Goal: Task Accomplishment & Management: Manage account settings

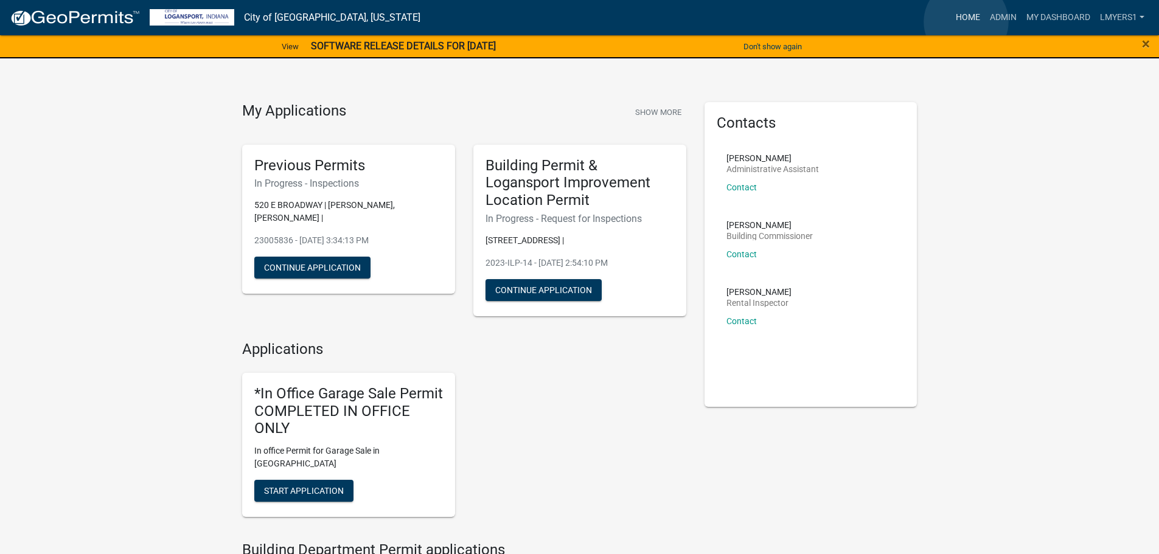
click at [964, 23] on link "Home" at bounding box center [968, 17] width 34 height 23
click at [998, 23] on link "Admin" at bounding box center [1003, 17] width 36 height 23
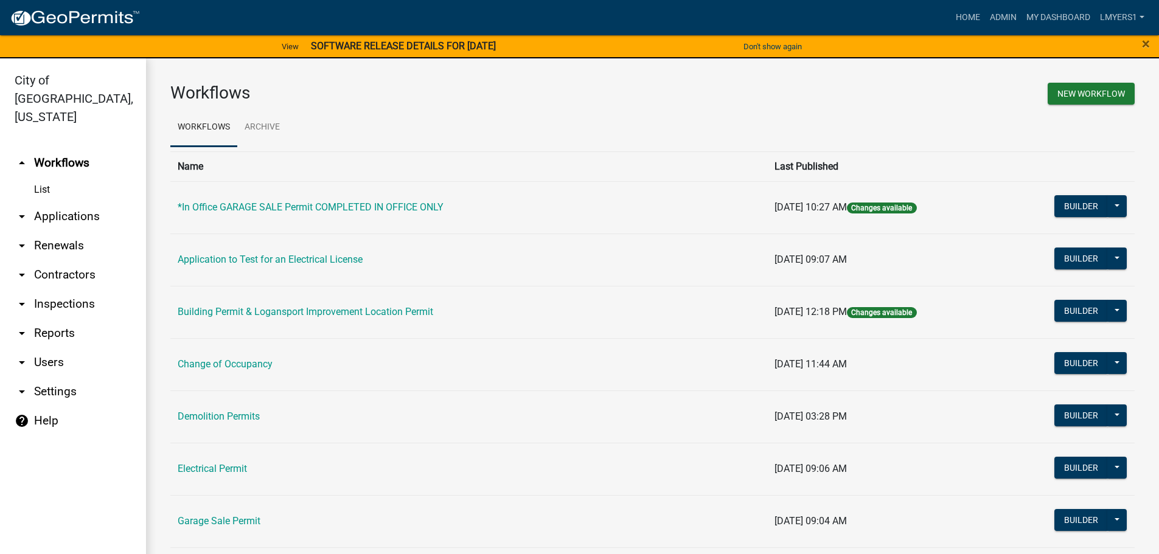
click at [75, 202] on link "arrow_drop_down Applications" at bounding box center [73, 216] width 146 height 29
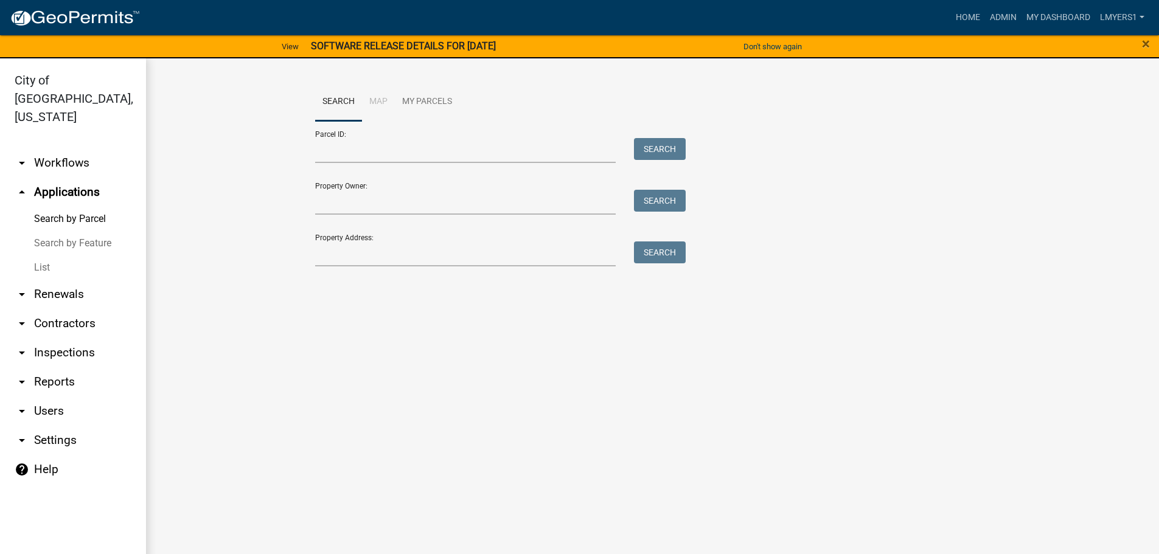
drag, startPoint x: 36, startPoint y: 266, endPoint x: 45, endPoint y: 257, distance: 12.5
click at [37, 280] on link "arrow_drop_down Renewals" at bounding box center [73, 294] width 146 height 29
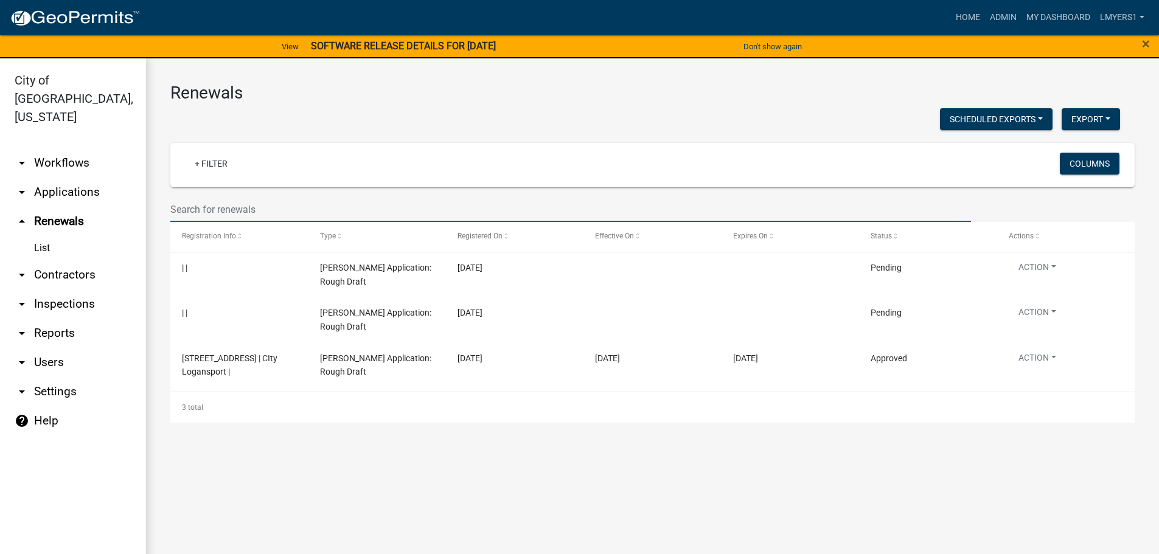
click at [189, 211] on input "text" at bounding box center [570, 209] width 800 height 25
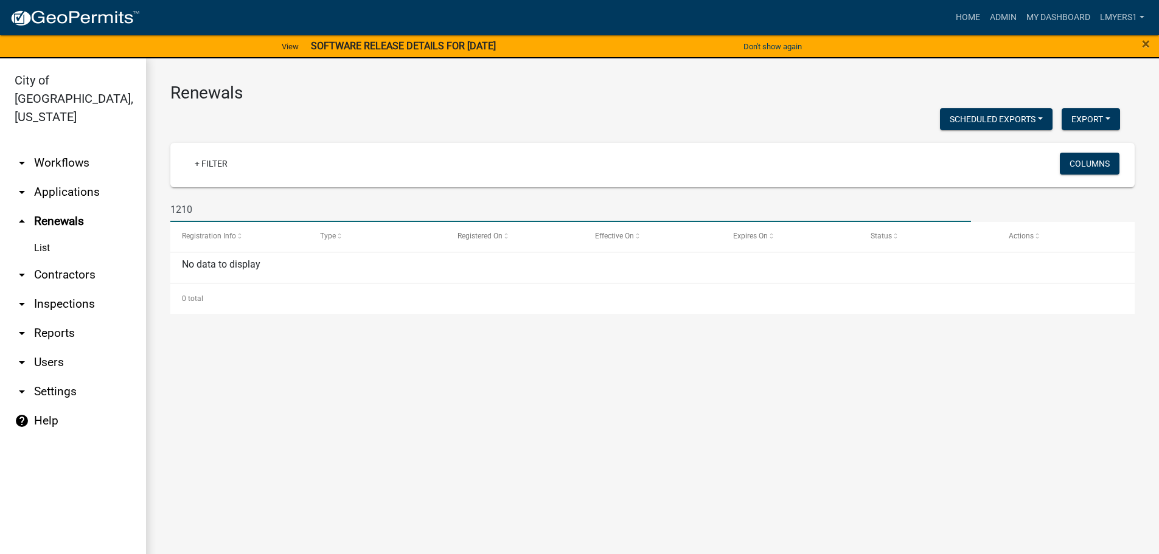
type input "1210"
click at [50, 178] on link "arrow_drop_down Applications" at bounding box center [73, 192] width 146 height 29
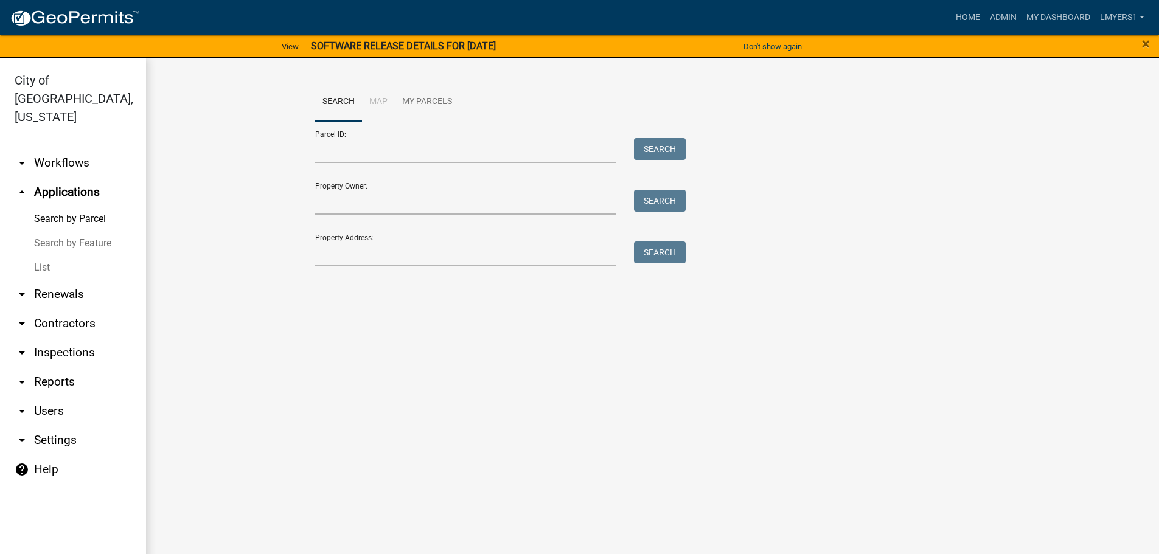
click at [38, 255] on link "List" at bounding box center [73, 267] width 146 height 24
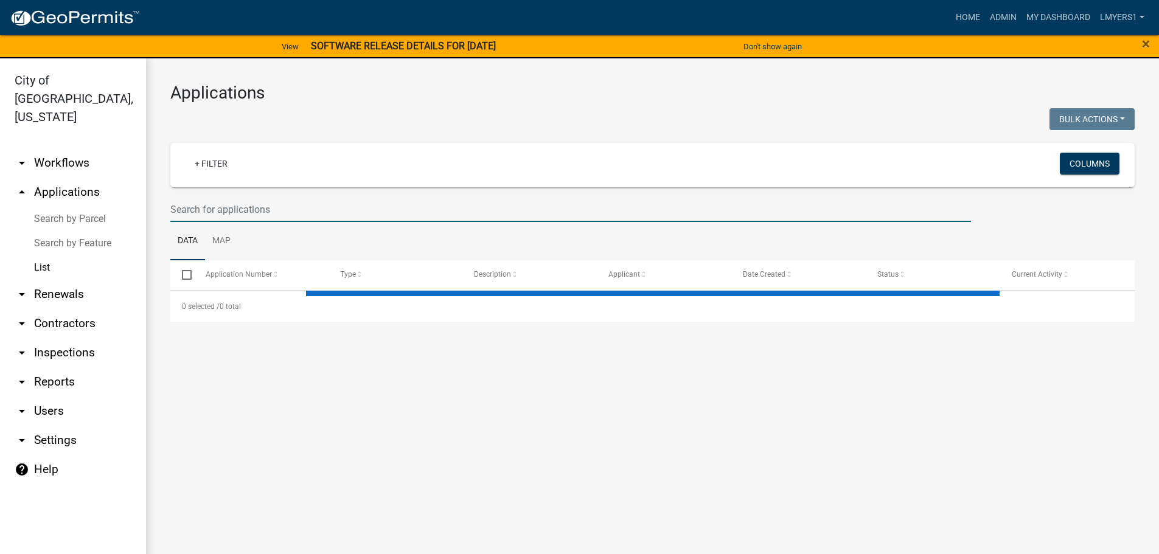
click at [243, 205] on input "text" at bounding box center [570, 209] width 800 height 25
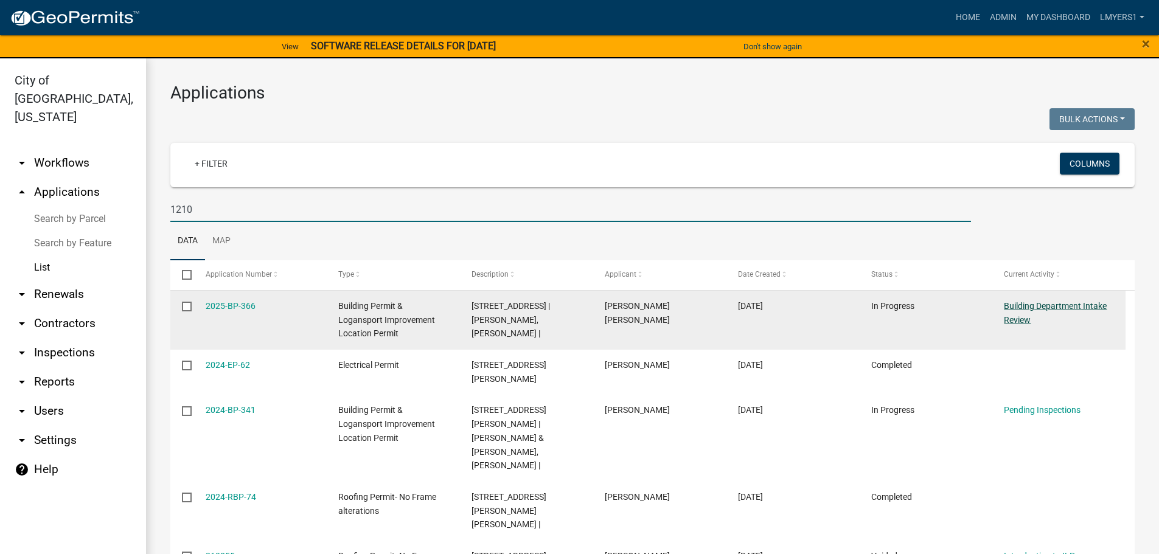
type input "1210"
click at [1073, 307] on link "Building Department Intake Review" at bounding box center [1055, 313] width 103 height 24
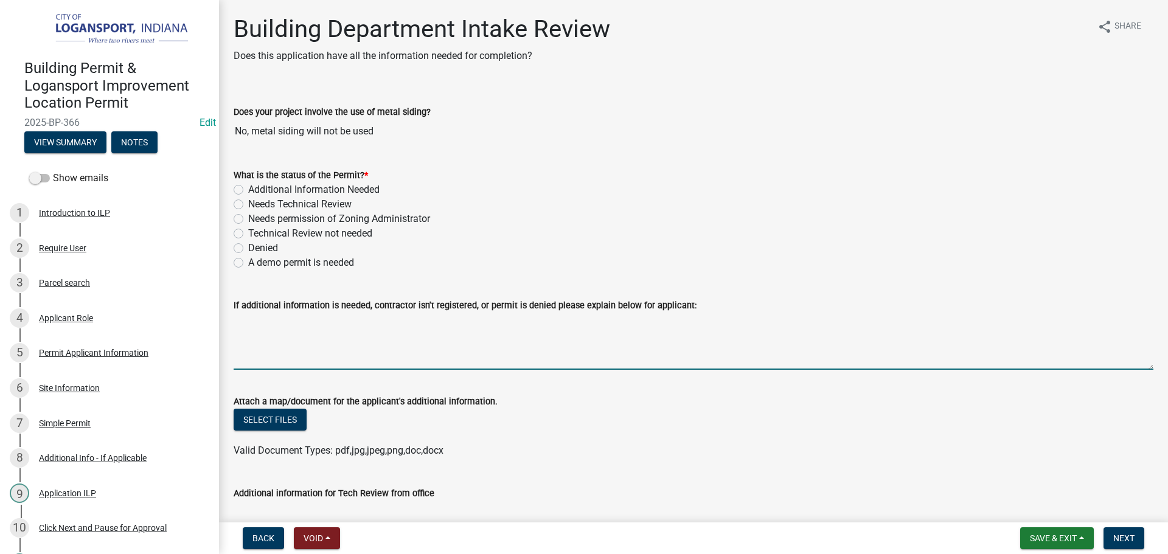
click at [263, 353] on textarea "If additional information is needed, contractor isn't registered, or permit is …" at bounding box center [694, 341] width 920 height 57
click at [332, 329] on textarea "needs curb cut" at bounding box center [694, 341] width 920 height 57
type textarea "needs curb cut and applicant needs to know what materials will be used for the …"
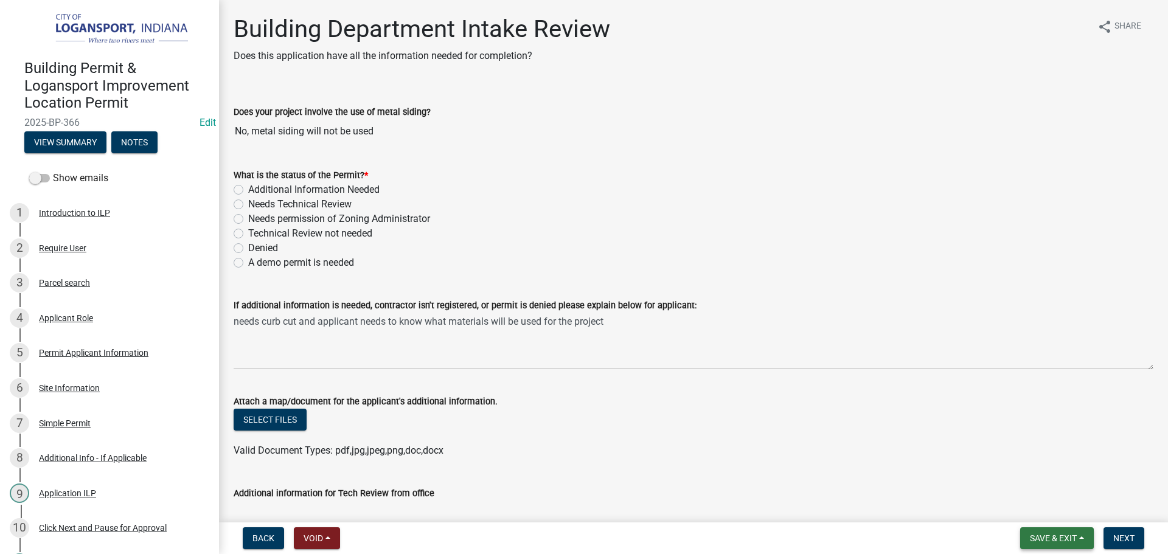
click at [1045, 535] on span "Save & Exit" at bounding box center [1053, 538] width 47 height 10
click at [1036, 507] on button "Save & Exit" at bounding box center [1044, 506] width 97 height 29
